Goal: Task Accomplishment & Management: Use online tool/utility

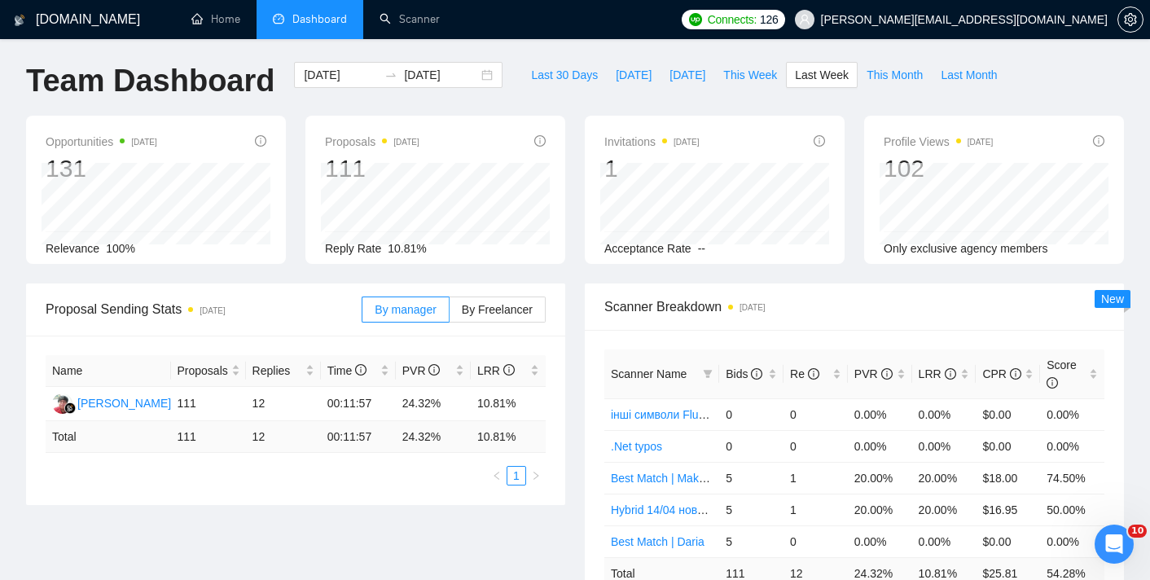
scroll to position [3, 0]
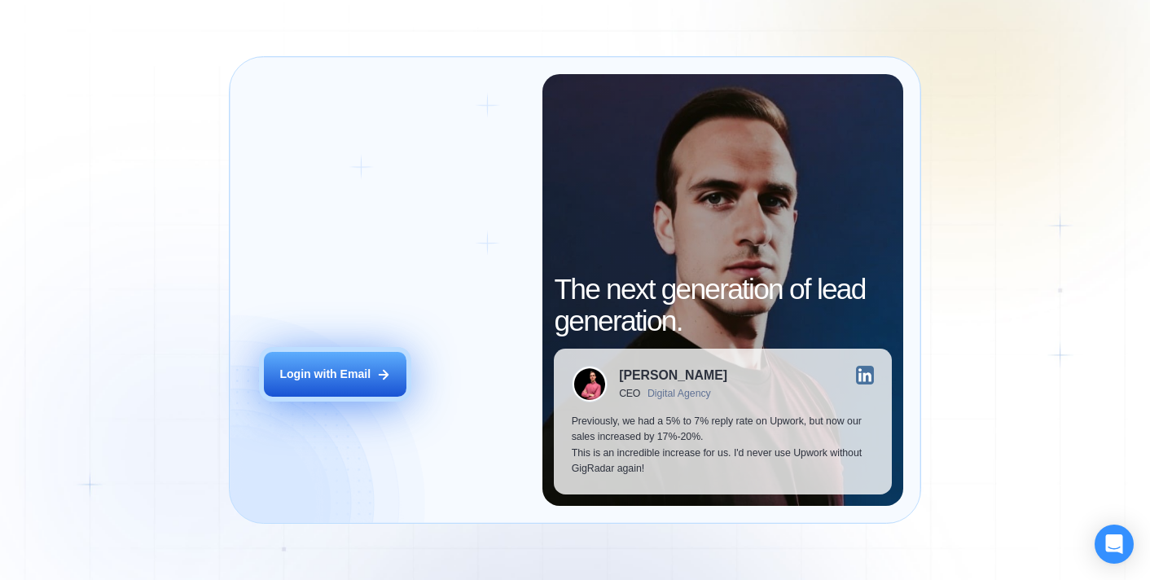
click at [315, 370] on div "Login with Email" at bounding box center [324, 373] width 91 height 15
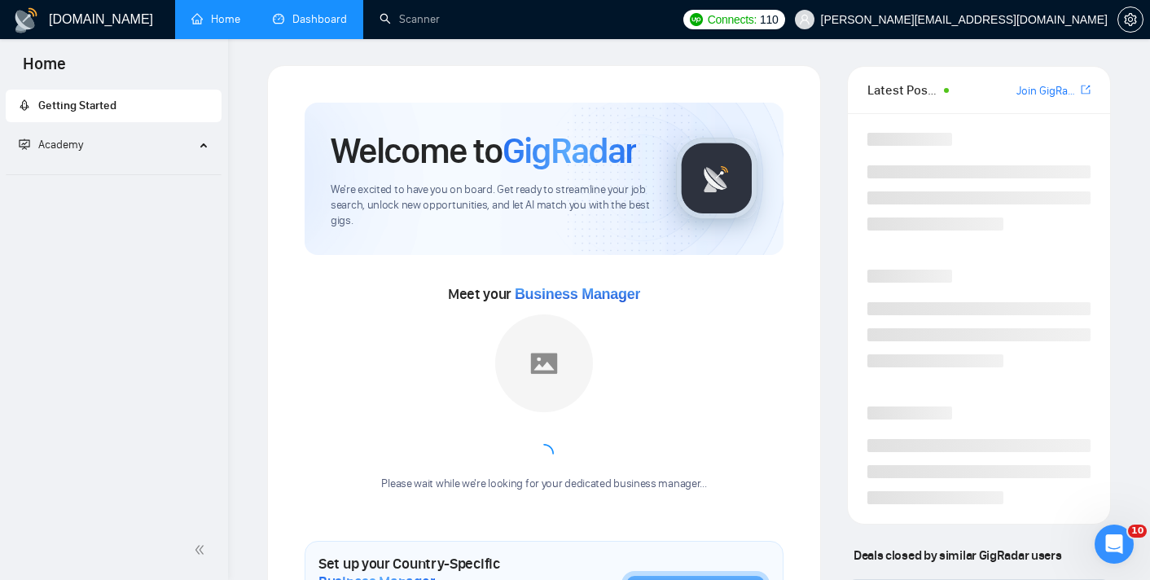
click at [326, 15] on link "Dashboard" at bounding box center [310, 19] width 74 height 14
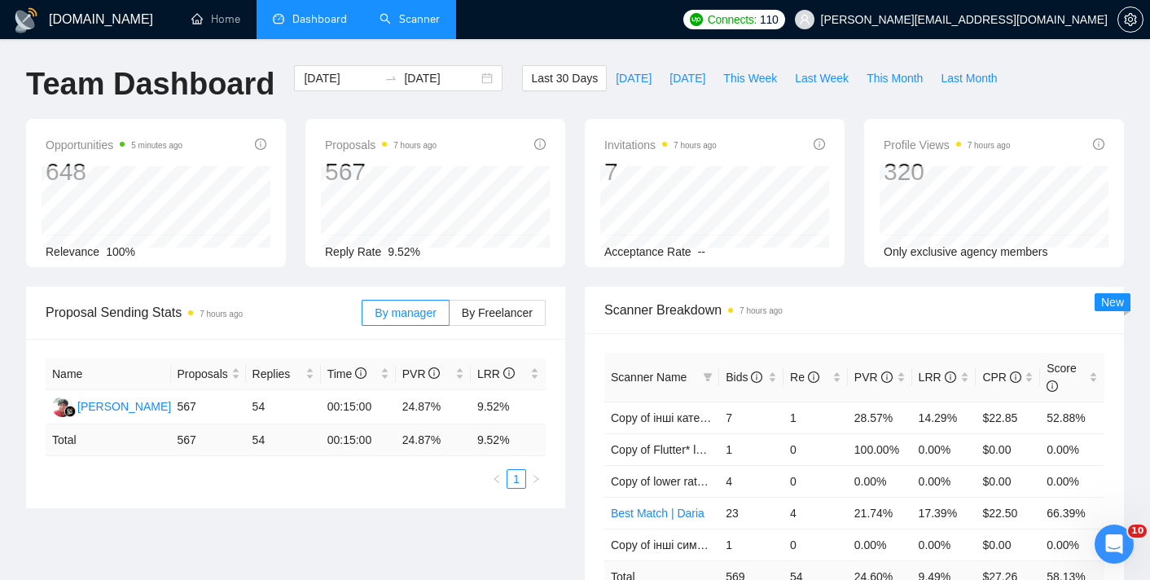
click at [411, 26] on link "Scanner" at bounding box center [409, 19] width 60 height 14
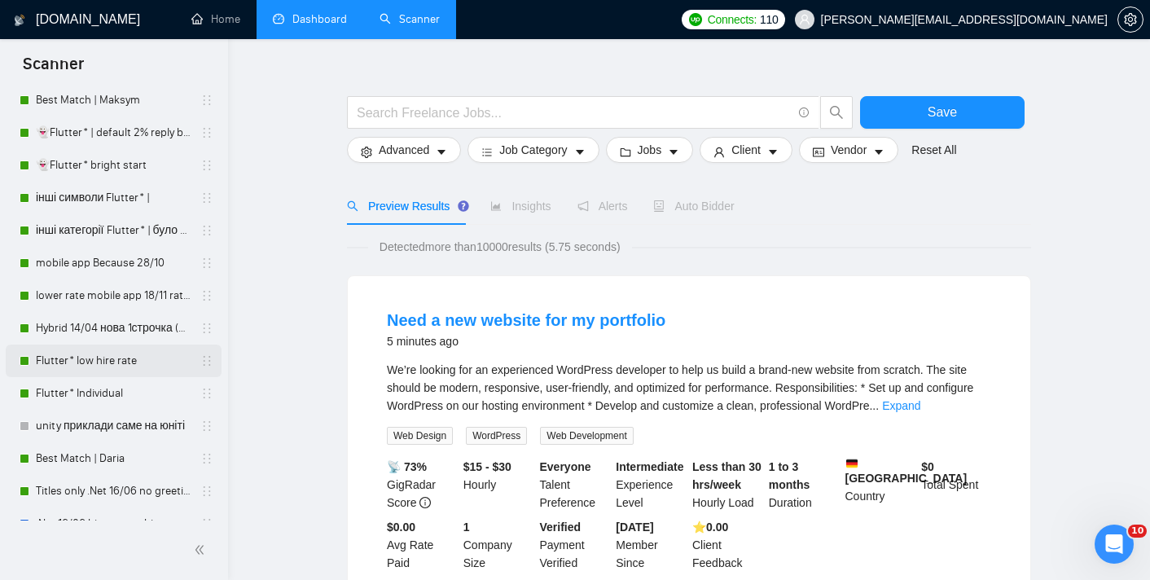
scroll to position [82, 0]
click at [79, 395] on link "Flutter* Individual" at bounding box center [113, 394] width 155 height 33
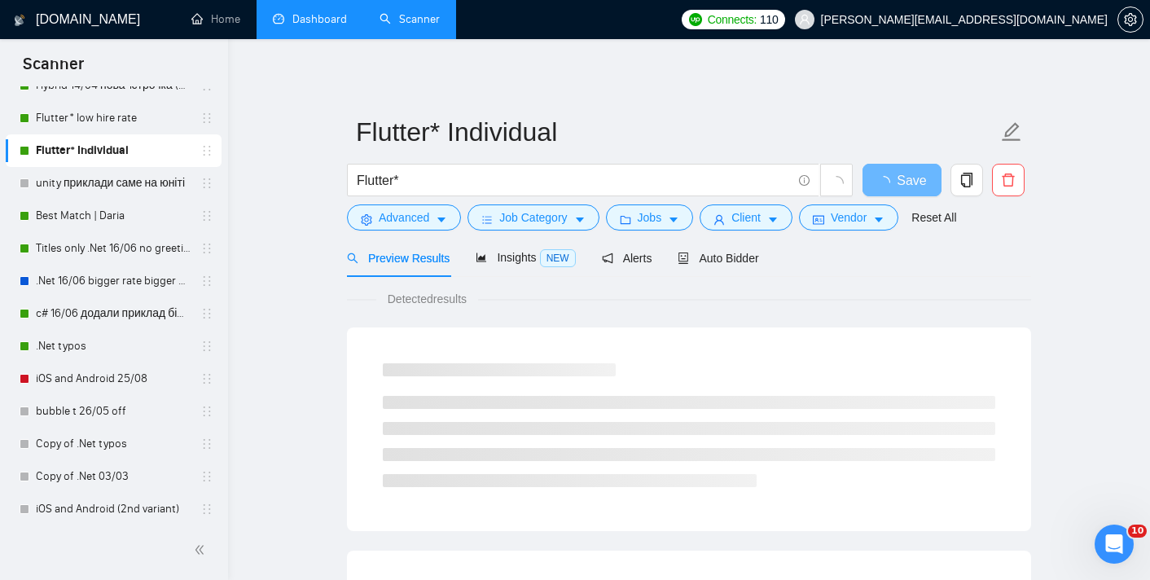
scroll to position [325, 0]
click at [95, 380] on link "iOS and Android 25/08" at bounding box center [113, 379] width 155 height 33
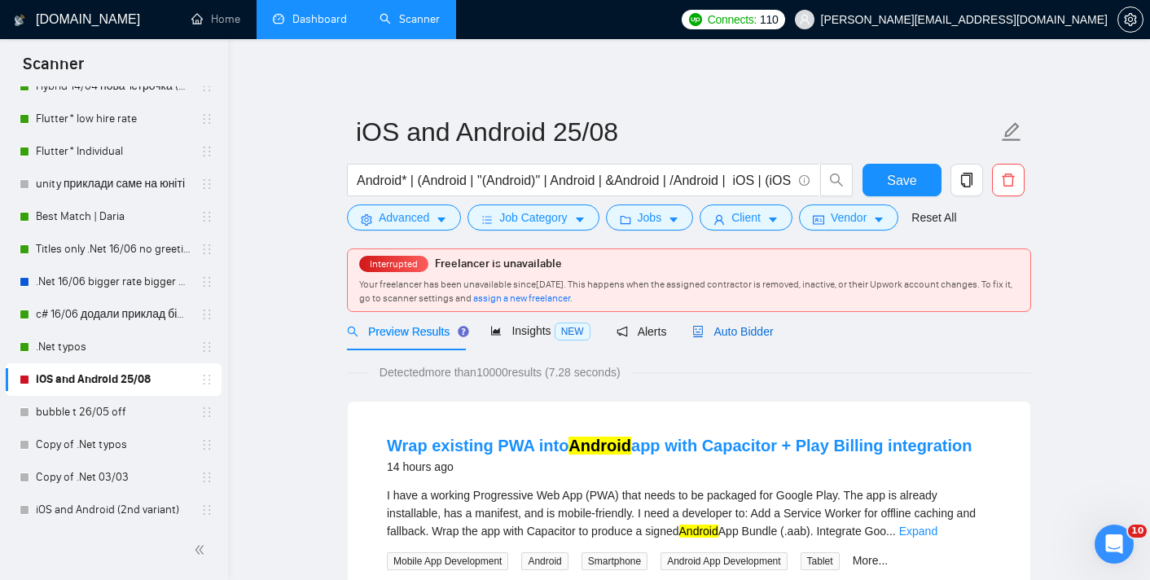
click at [728, 333] on span "Auto Bidder" at bounding box center [732, 331] width 81 height 13
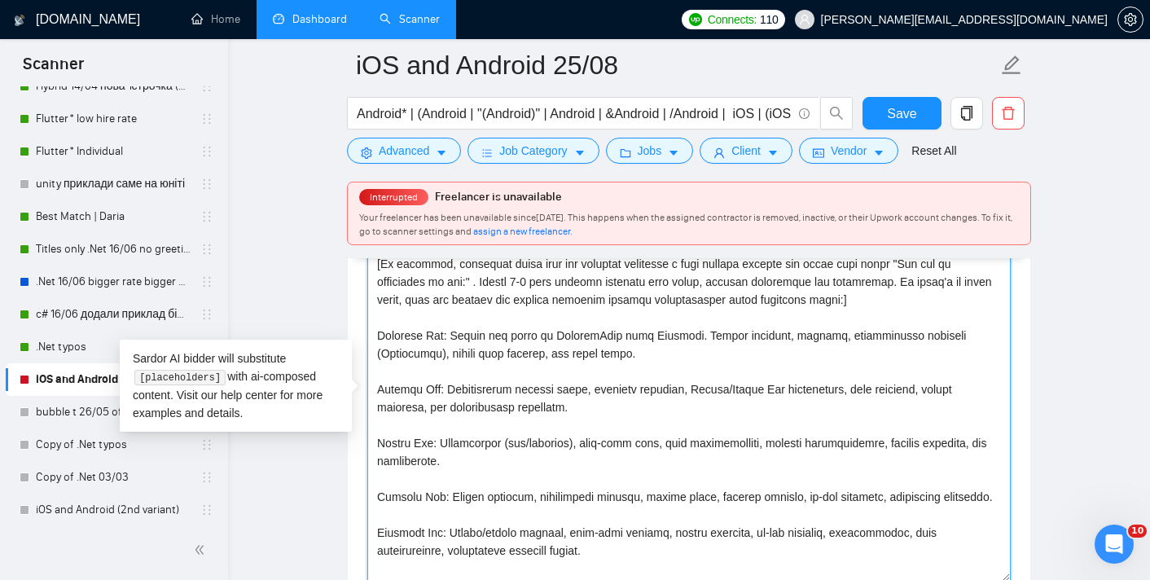
scroll to position [430, 0]
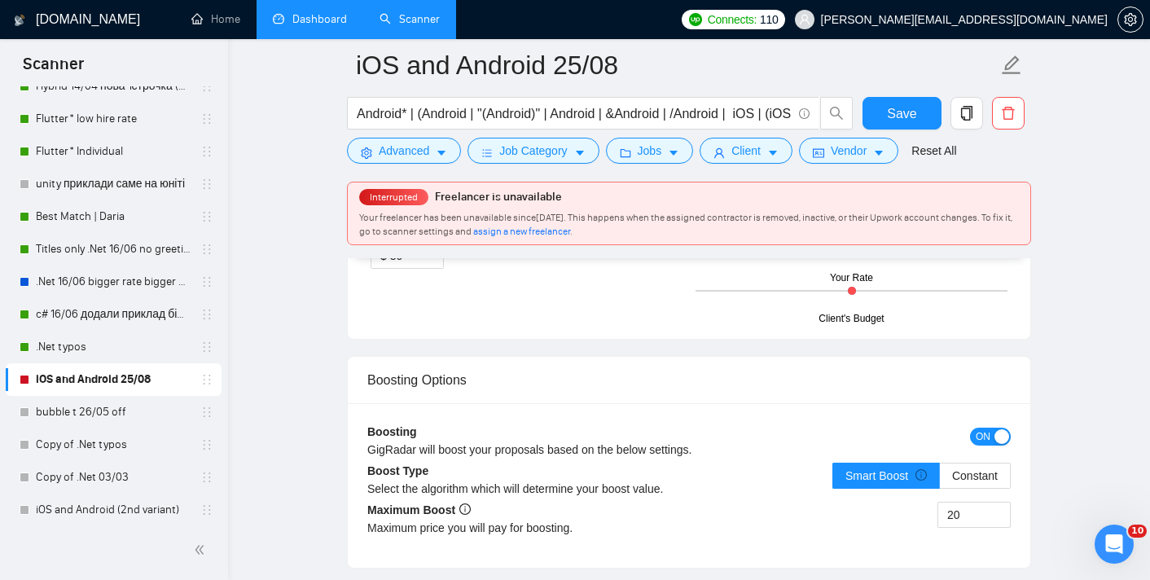
drag, startPoint x: 380, startPoint y: 303, endPoint x: 639, endPoint y: 638, distance: 423.8
